Goal: Task Accomplishment & Management: Manage account settings

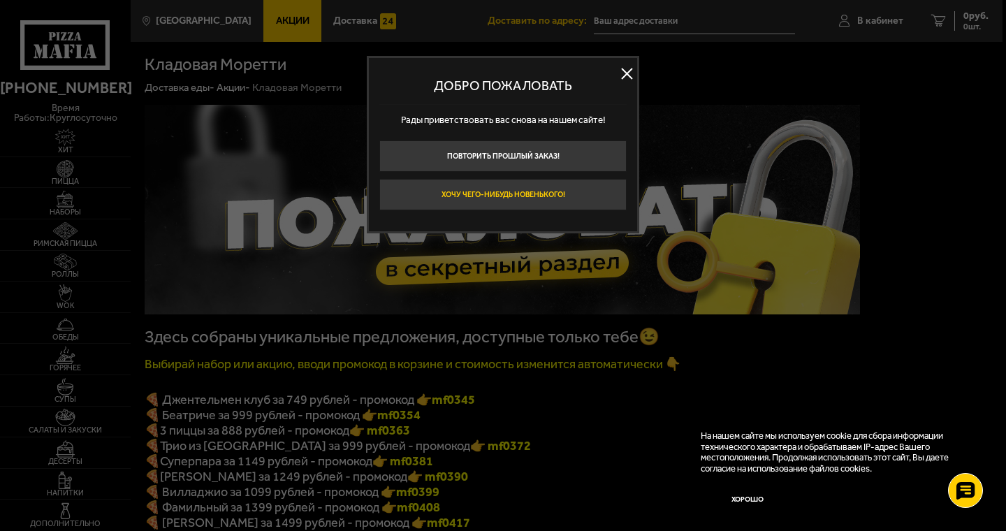
click at [521, 196] on button "Хочу чего-нибудь новенького!" at bounding box center [502, 194] width 247 height 31
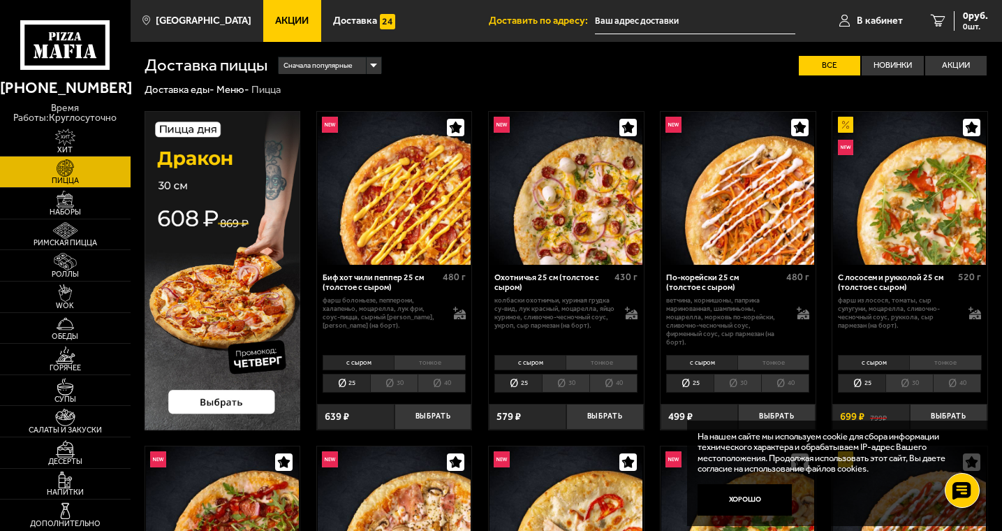
click at [657, 20] on input "text" at bounding box center [695, 21] width 200 height 26
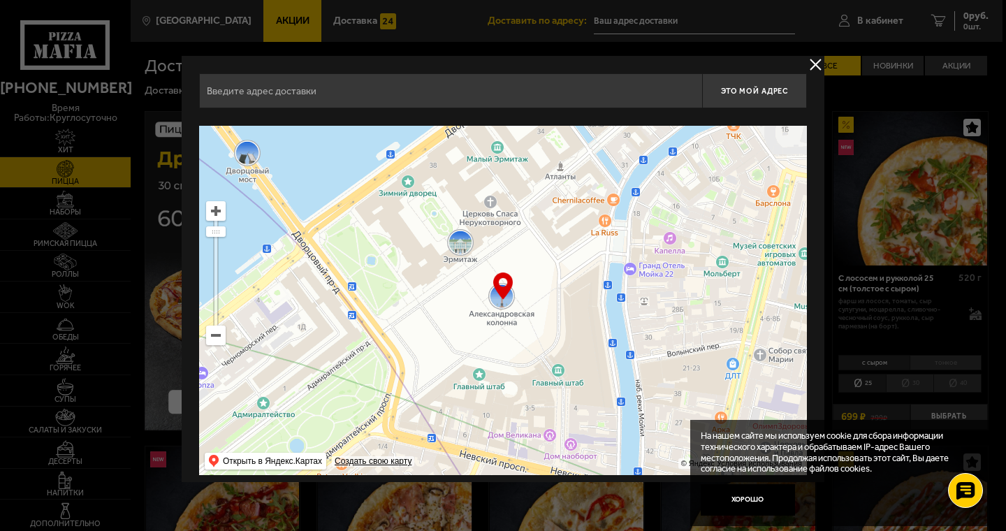
click at [811, 64] on button "delivery type" at bounding box center [815, 64] width 17 height 17
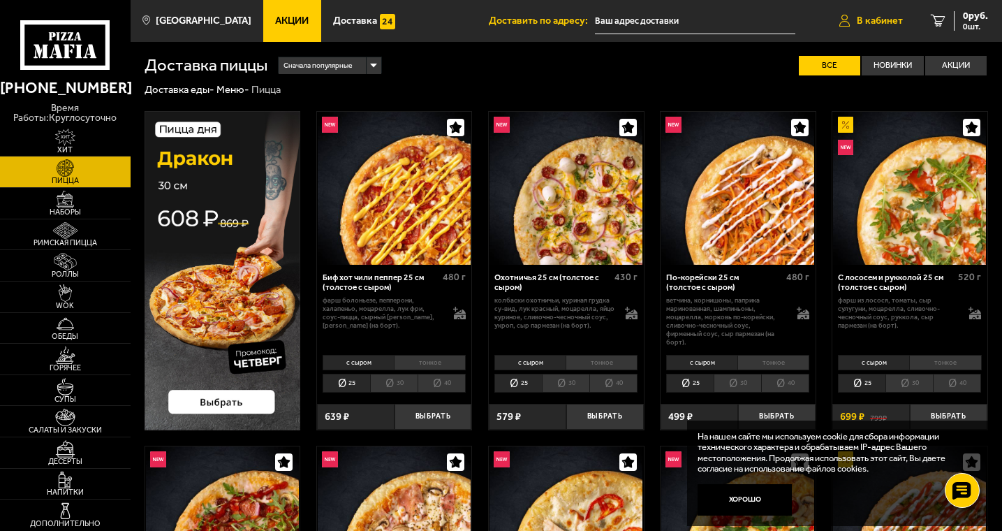
click at [872, 22] on span "В кабинет" at bounding box center [880, 21] width 46 height 10
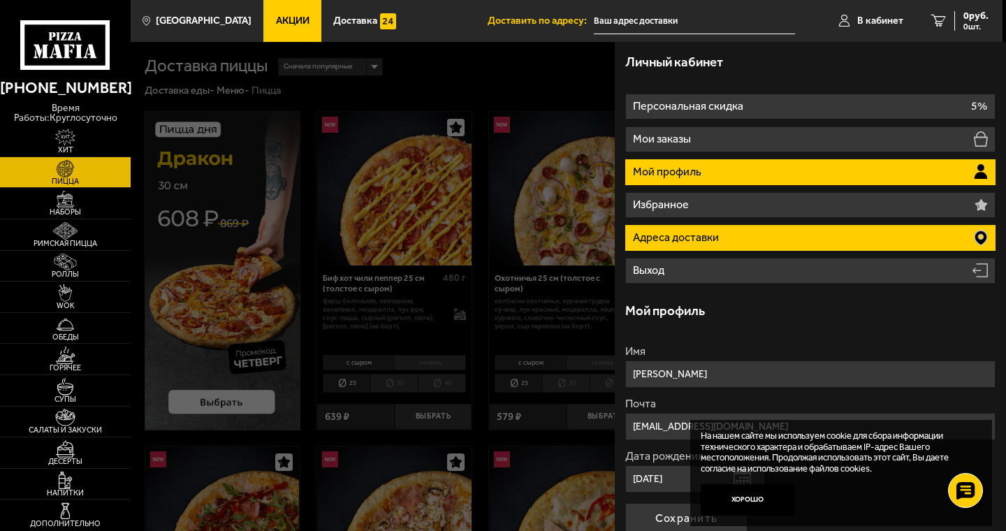
click at [719, 240] on p "Адреса доставки" at bounding box center [677, 237] width 89 height 11
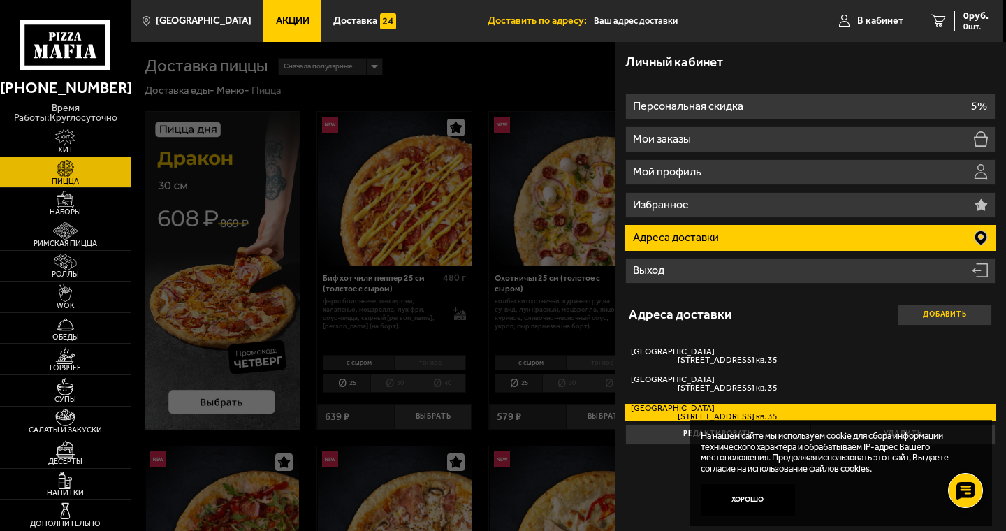
click at [922, 314] on button "Добавить" at bounding box center [944, 315] width 94 height 21
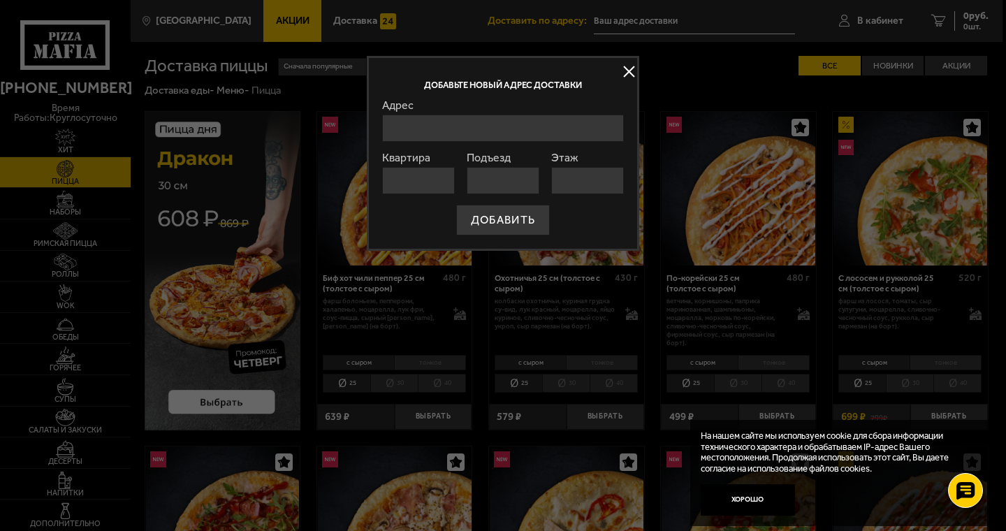
click at [434, 131] on input "Адрес" at bounding box center [503, 128] width 242 height 27
type input "[STREET_ADDRESS]"
type input "35"
type input "3"
type input "2"
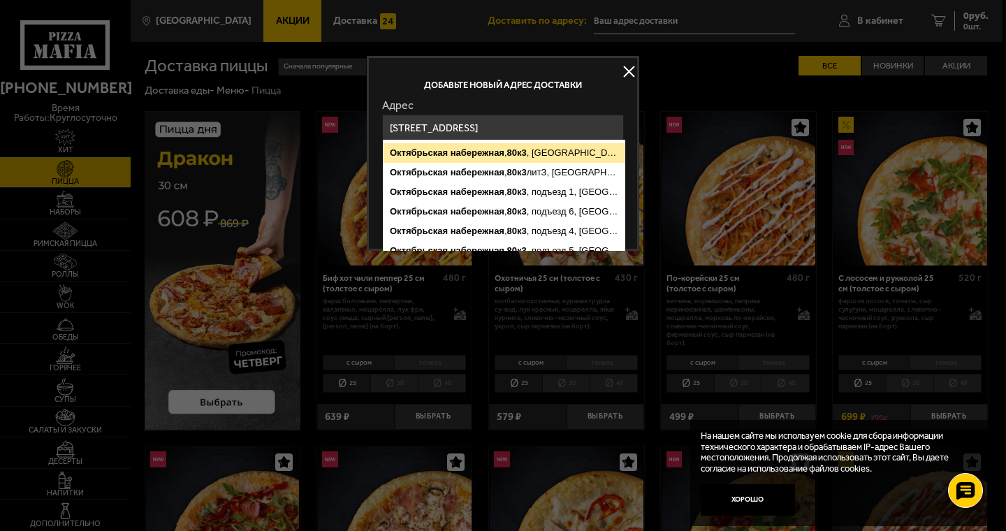
click at [523, 156] on ymaps "80к3" at bounding box center [517, 152] width 20 height 10
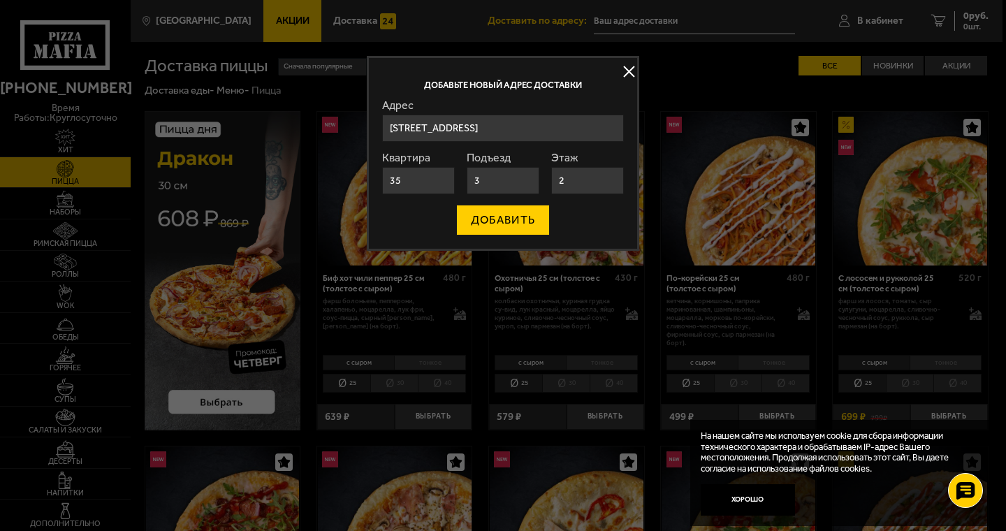
click at [504, 220] on button "ДОБАВИТЬ" at bounding box center [503, 220] width 94 height 31
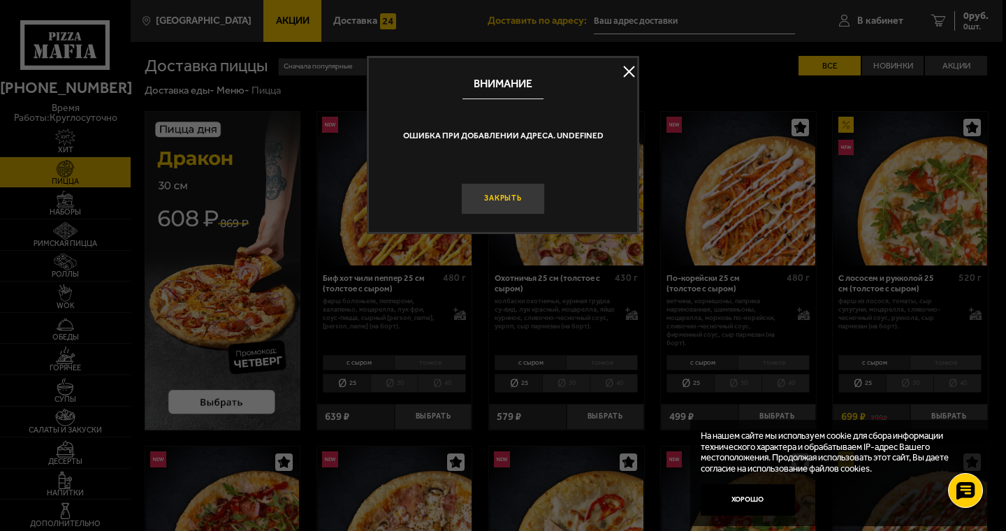
click at [503, 200] on button "Закрыть" at bounding box center [503, 198] width 84 height 31
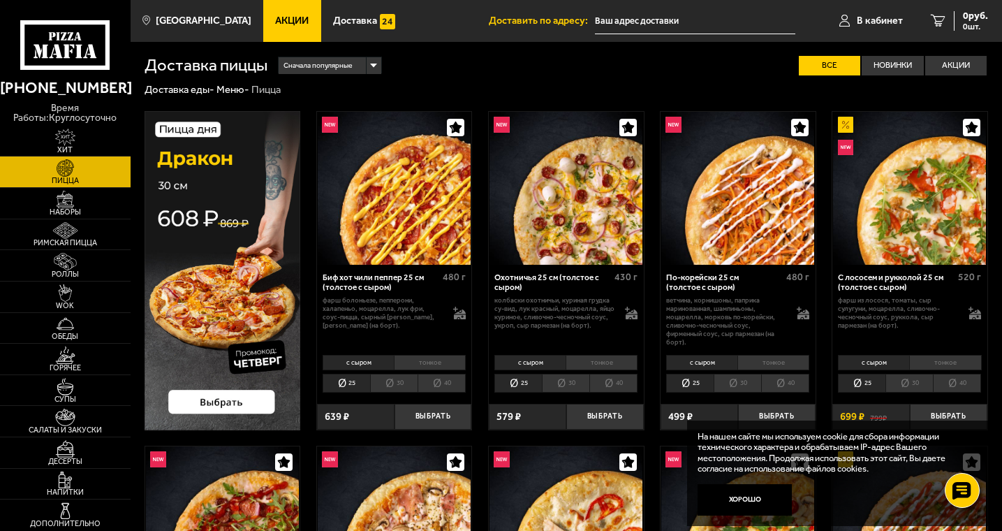
click at [644, 21] on input "text" at bounding box center [695, 21] width 200 height 26
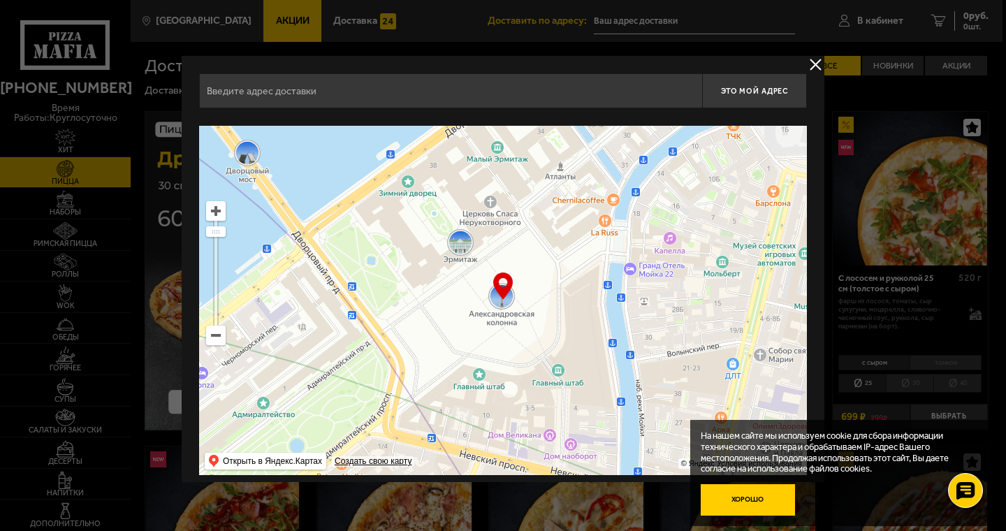
click at [754, 506] on button "Хорошо" at bounding box center [748, 499] width 94 height 31
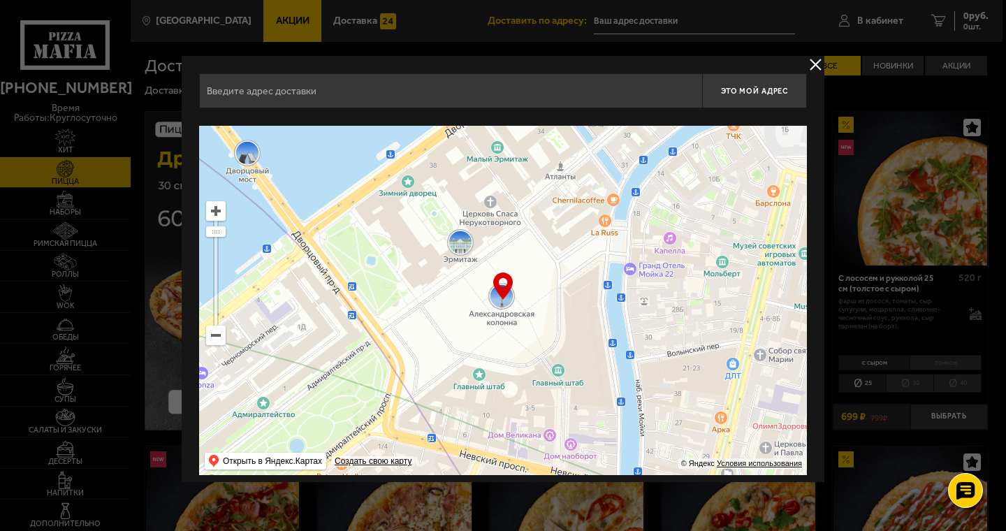
click at [812, 62] on button "delivery type" at bounding box center [815, 64] width 17 height 17
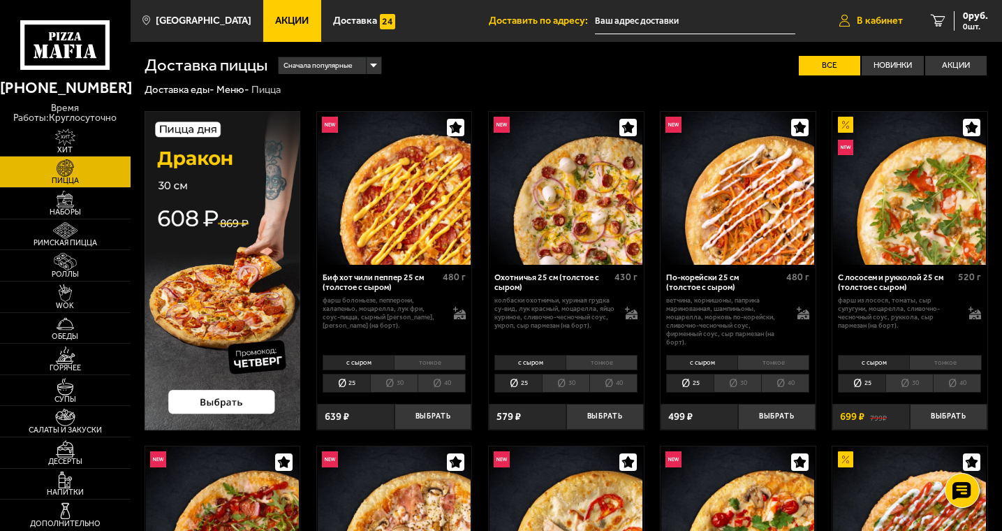
click at [877, 23] on span "В кабинет" at bounding box center [880, 21] width 46 height 10
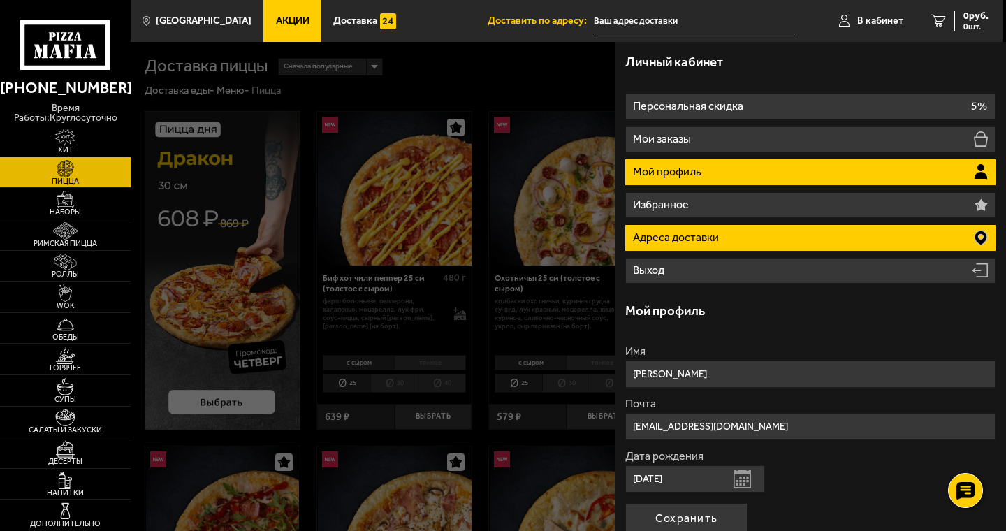
click at [706, 240] on p "Адреса доставки" at bounding box center [677, 237] width 89 height 11
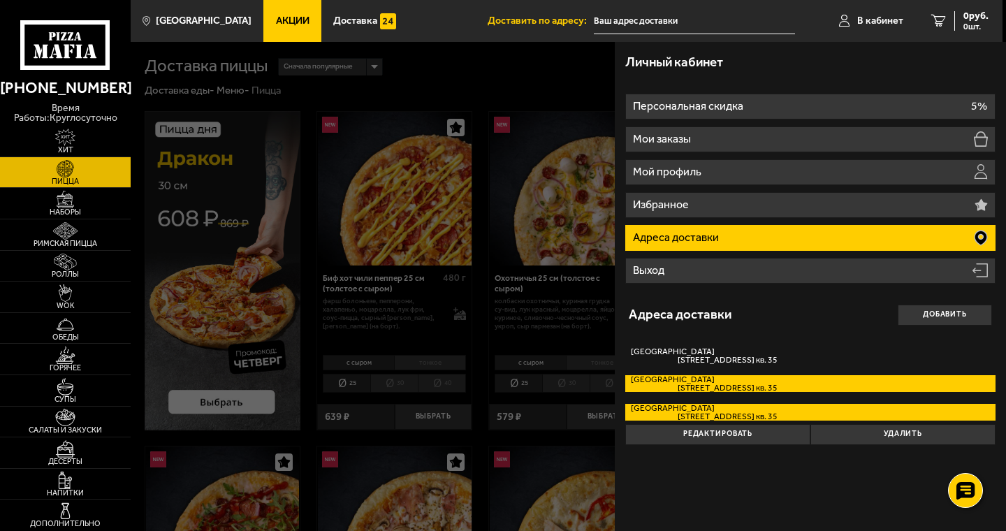
click at [703, 390] on span "[STREET_ADDRESS] кв. 35" at bounding box center [704, 387] width 147 height 8
click at [0, 0] on input "[STREET_ADDRESS] 35" at bounding box center [0, 0] width 0 height 0
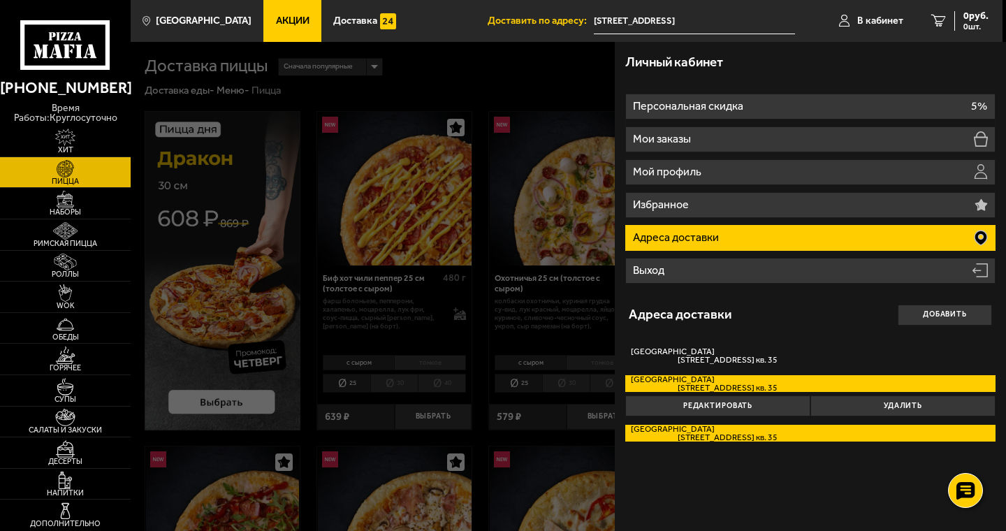
click at [698, 439] on span "[STREET_ADDRESS] кв. 35" at bounding box center [704, 437] width 147 height 8
click at [0, 0] on input "[STREET_ADDRESS] 35" at bounding box center [0, 0] width 0 height 0
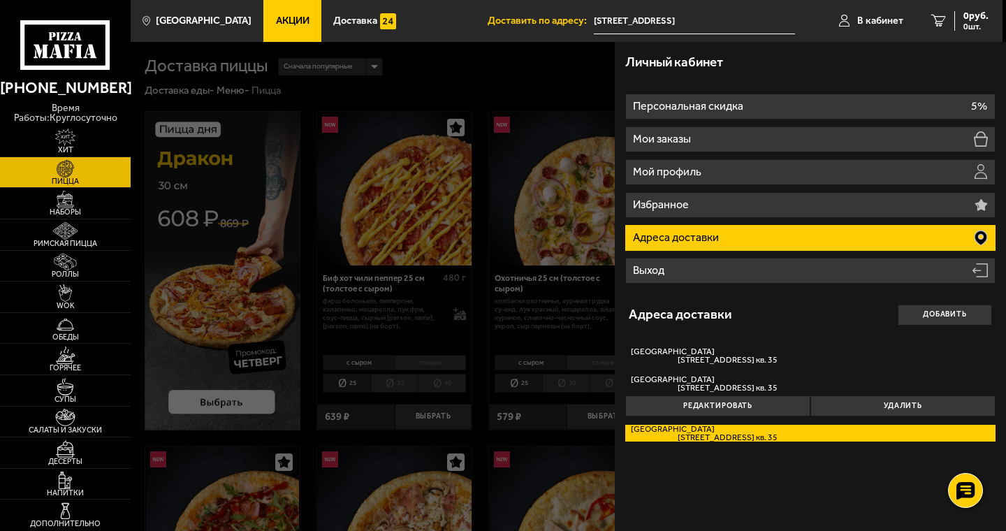
type input "[STREET_ADDRESS]"
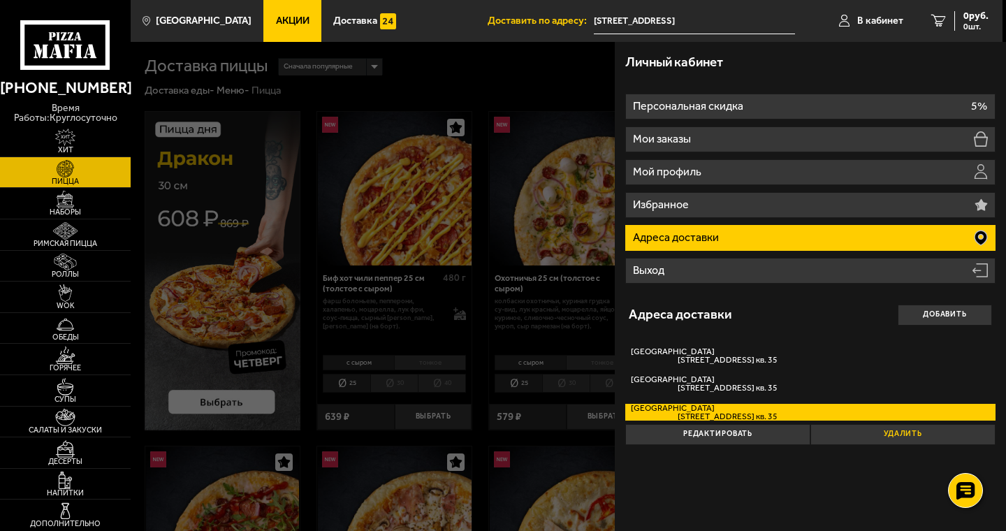
click at [887, 430] on button "Удалить" at bounding box center [902, 434] width 185 height 21
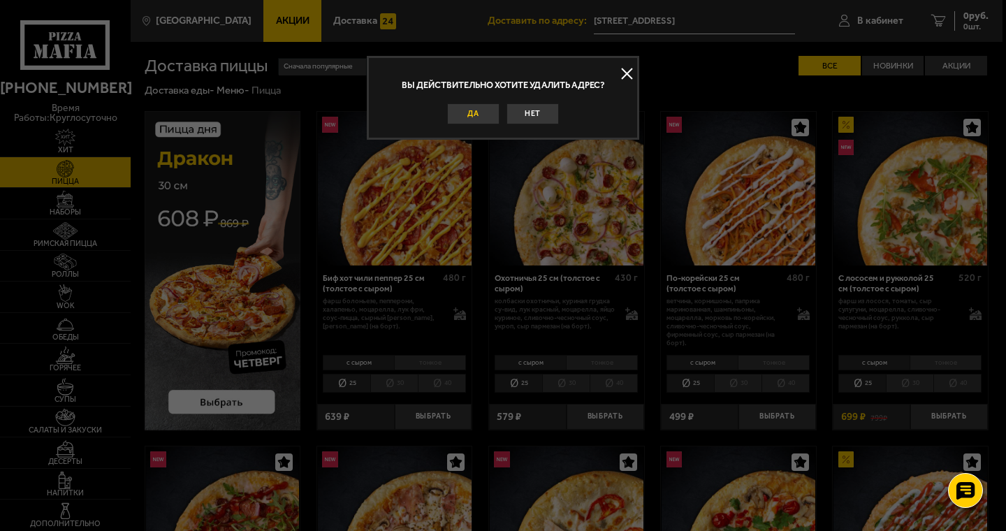
click at [460, 116] on button "Да" at bounding box center [473, 113] width 52 height 21
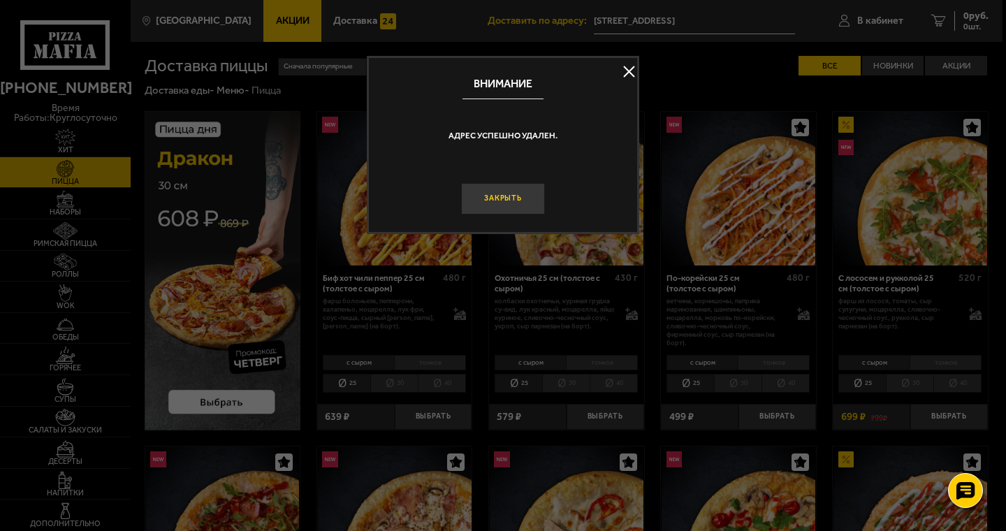
click at [511, 198] on button "Закрыть" at bounding box center [503, 198] width 84 height 31
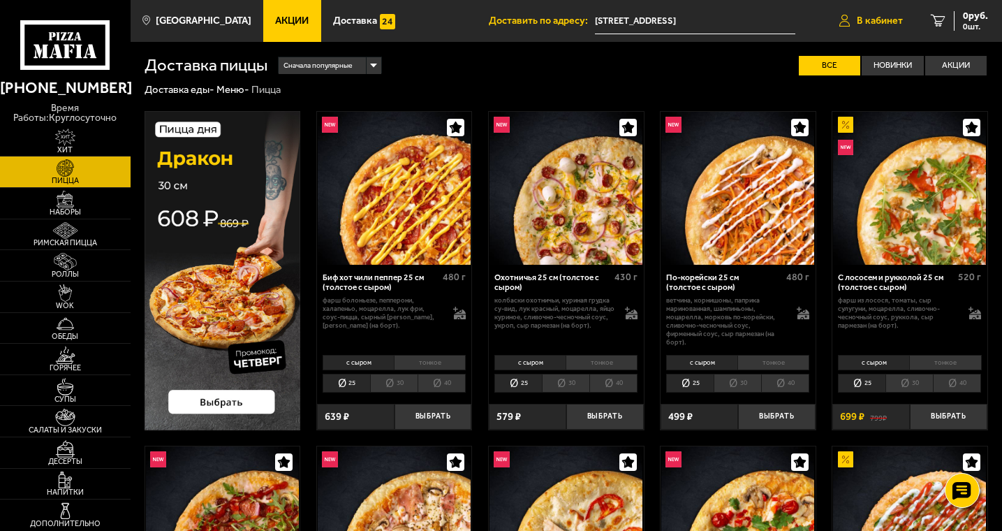
click at [863, 17] on span "В кабинет" at bounding box center [880, 21] width 46 height 10
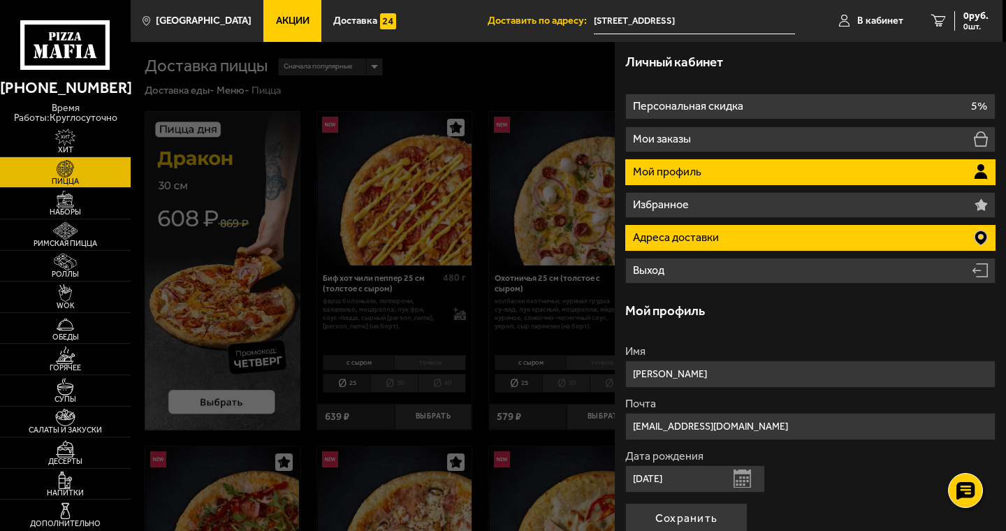
click at [689, 242] on p "Адреса доставки" at bounding box center [677, 237] width 89 height 11
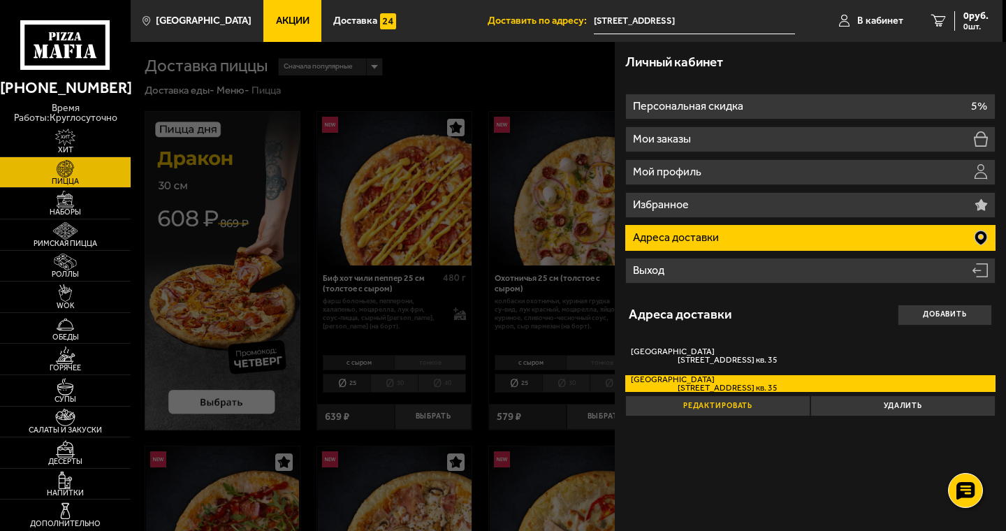
click at [753, 406] on button "Редактировать" at bounding box center [717, 405] width 185 height 21
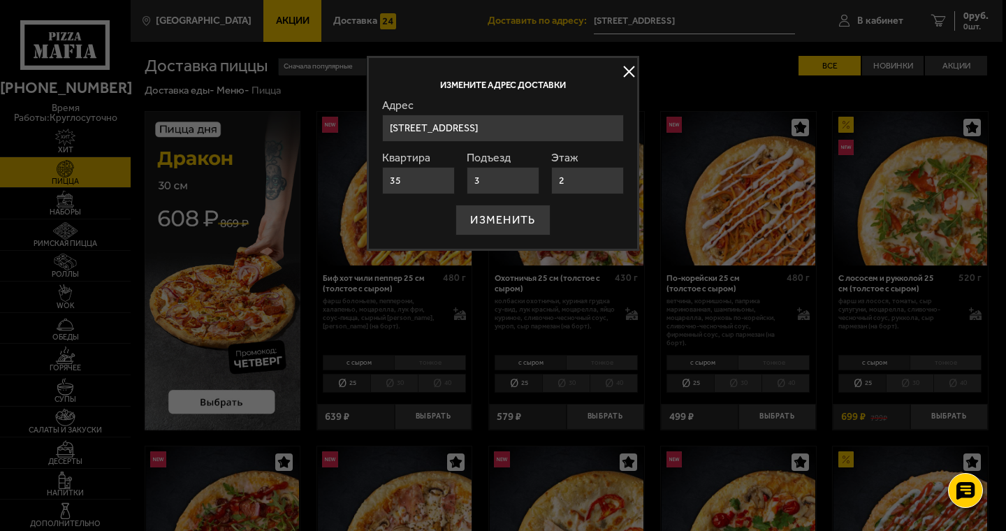
click at [627, 67] on button at bounding box center [628, 71] width 21 height 21
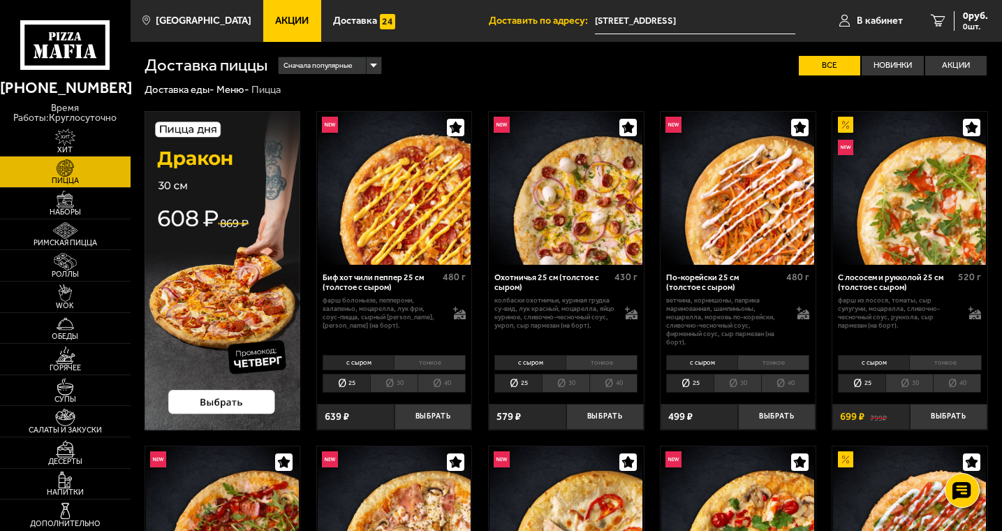
click at [697, 19] on input "[STREET_ADDRESS]" at bounding box center [695, 21] width 200 height 26
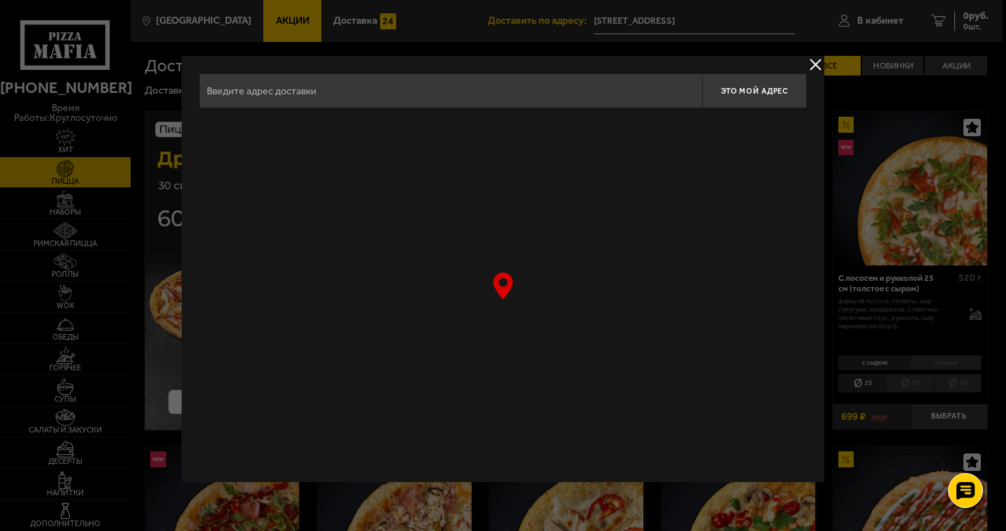
type input "[STREET_ADDRESS]"
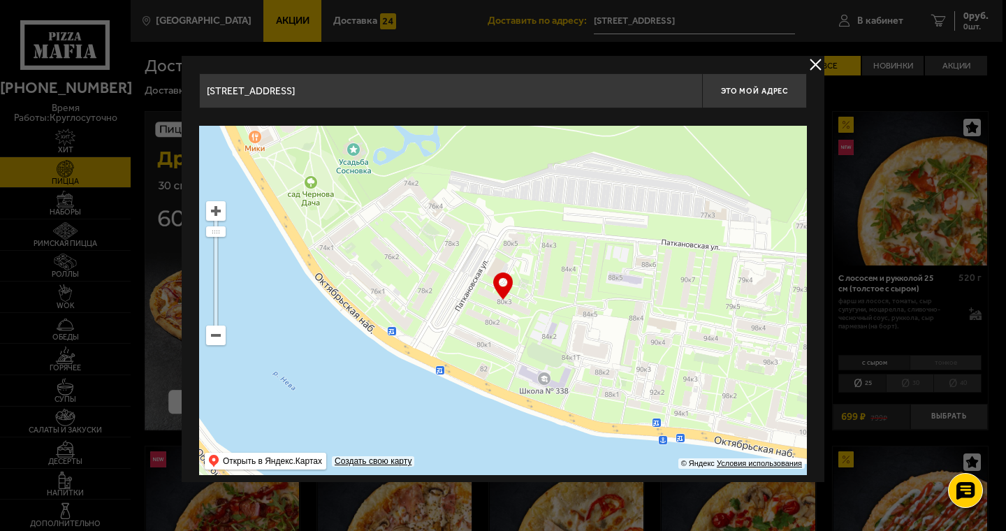
click at [814, 62] on button "delivery type" at bounding box center [815, 64] width 17 height 17
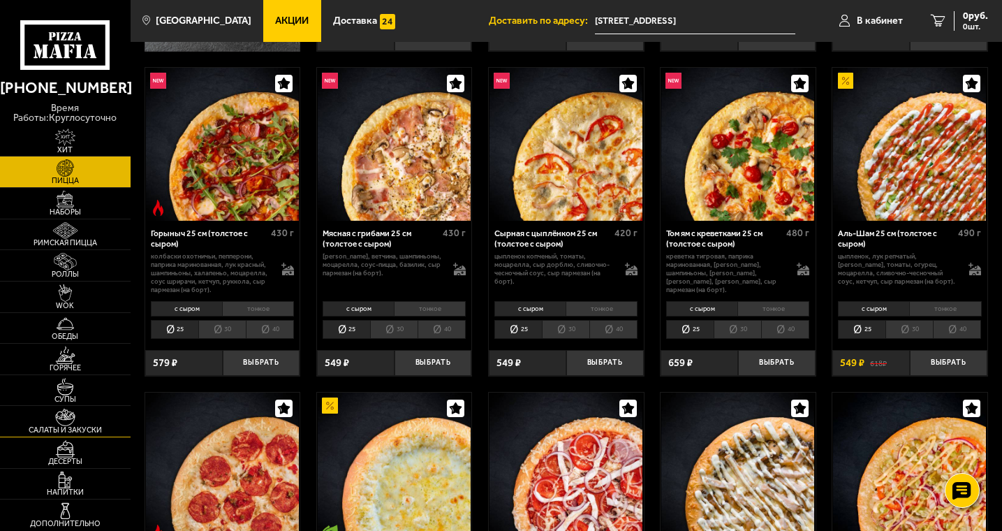
scroll to position [419, 0]
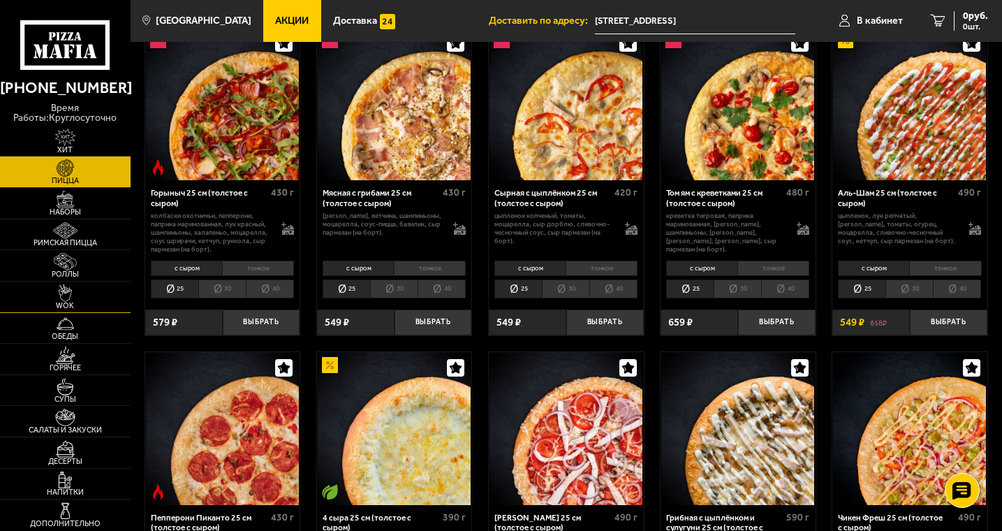
click at [63, 298] on img at bounding box center [65, 292] width 40 height 17
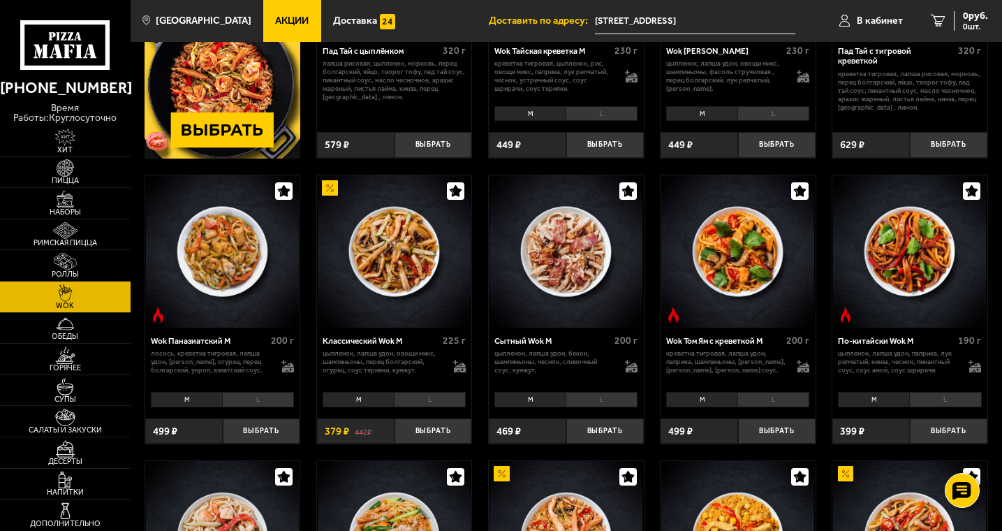
scroll to position [230, 0]
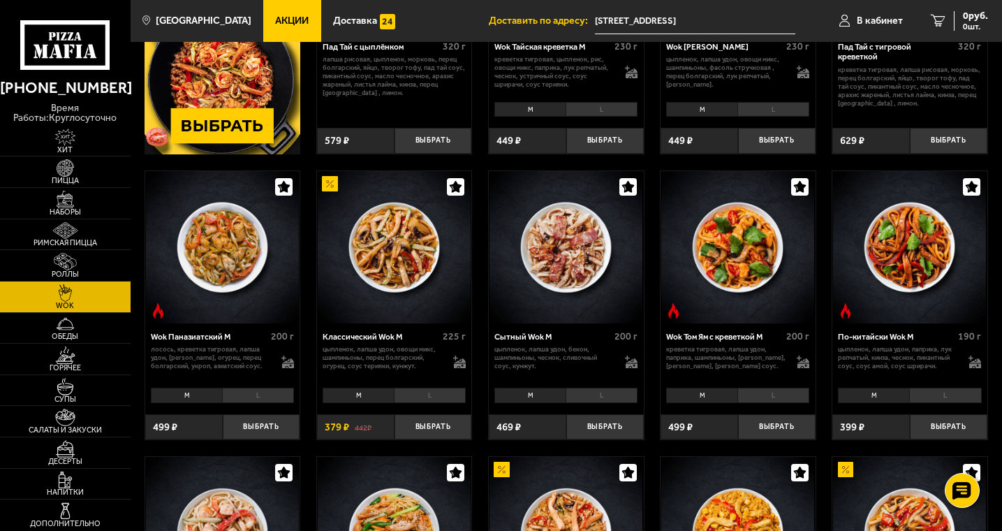
click at [925, 397] on li "L" at bounding box center [945, 395] width 72 height 15
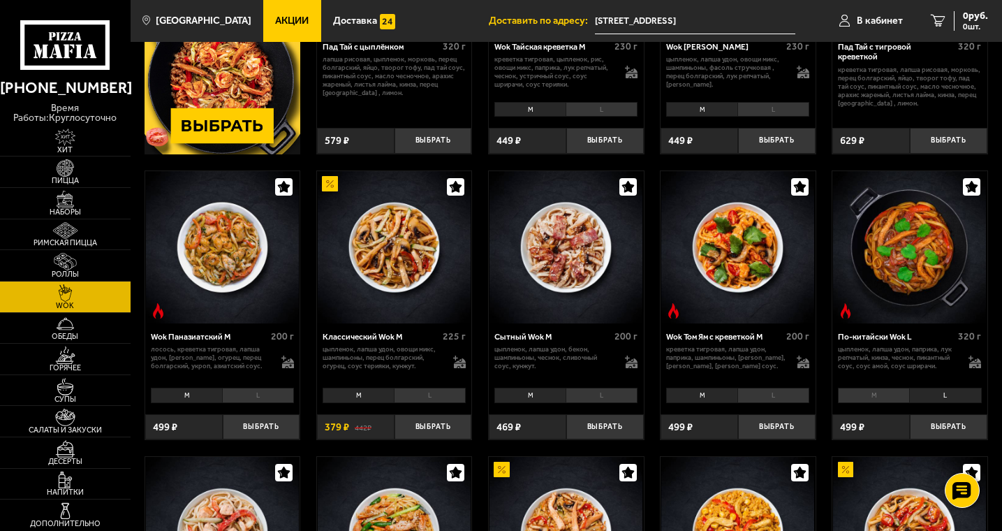
click at [876, 399] on li "M" at bounding box center [873, 395] width 71 height 15
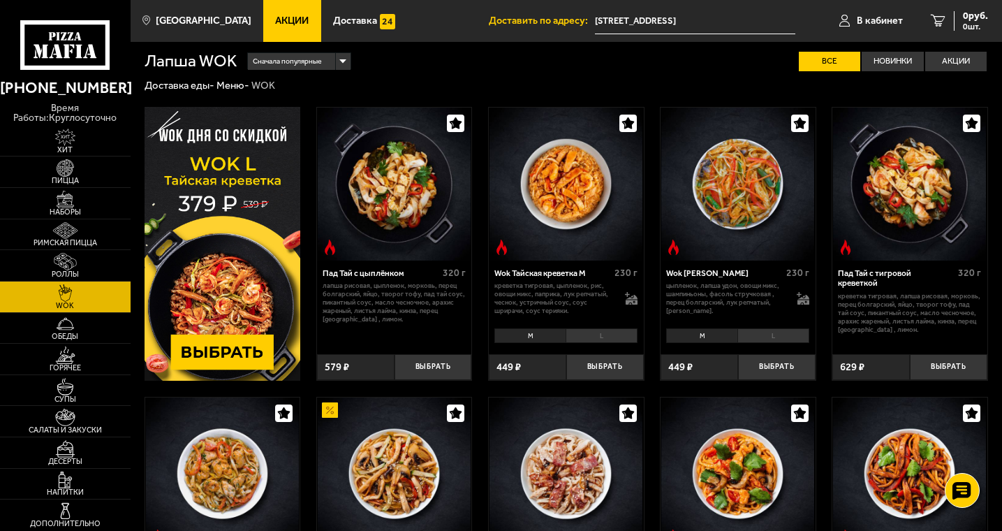
scroll to position [0, 0]
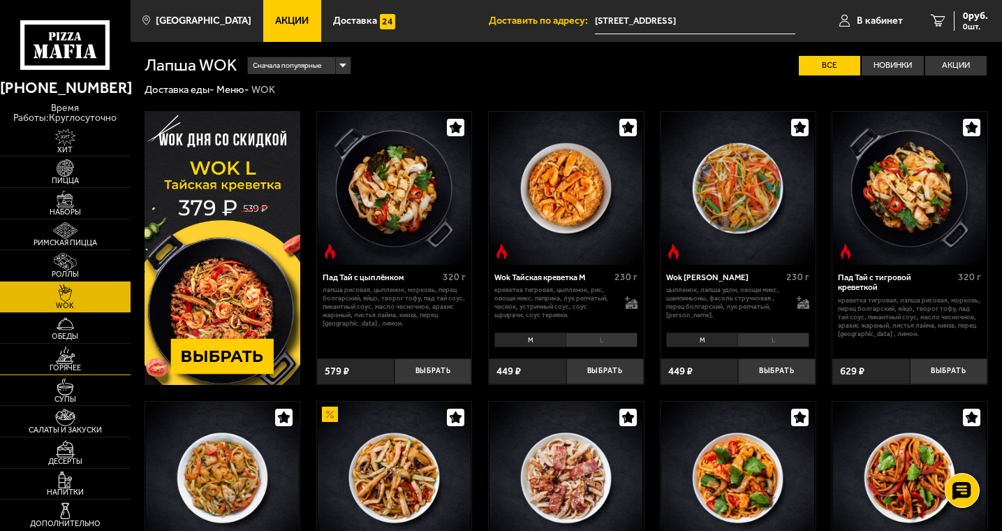
click at [70, 362] on img at bounding box center [65, 354] width 40 height 17
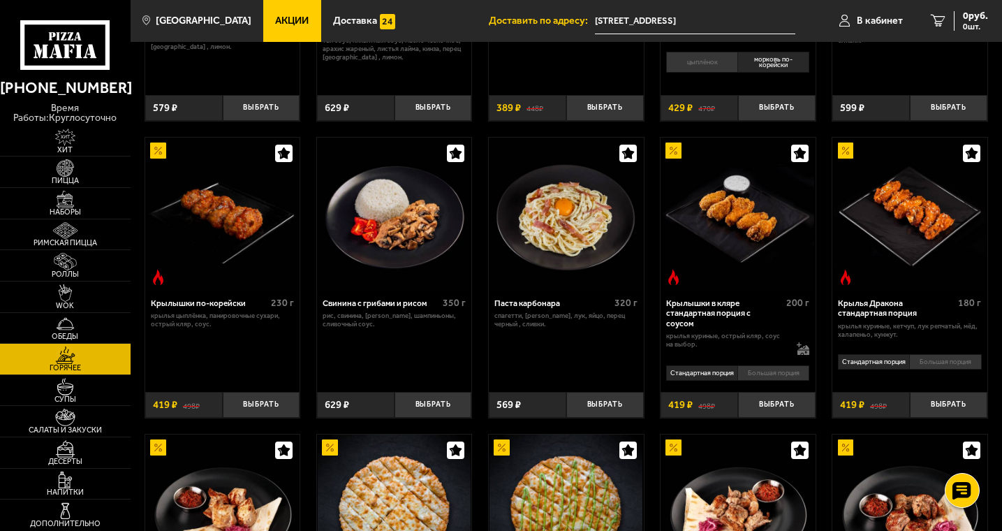
scroll to position [266, 0]
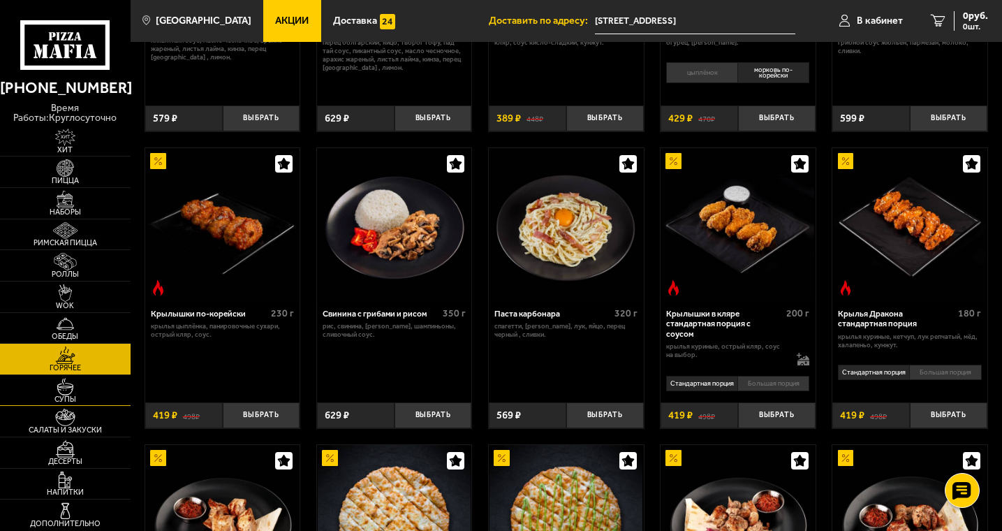
click at [61, 381] on img at bounding box center [65, 386] width 40 height 17
